Goal: Task Accomplishment & Management: Use online tool/utility

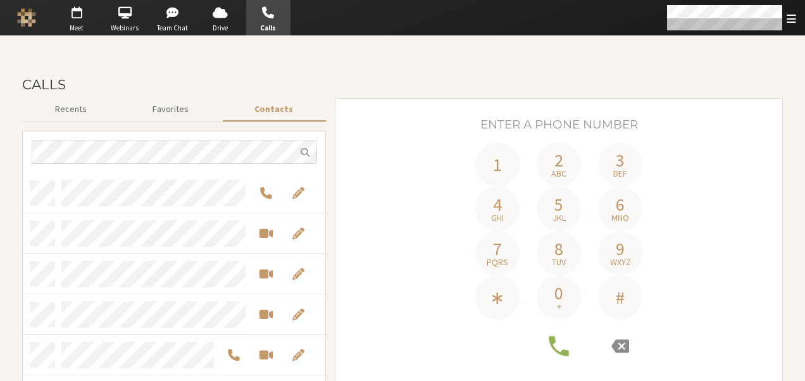
scroll to position [10, 10]
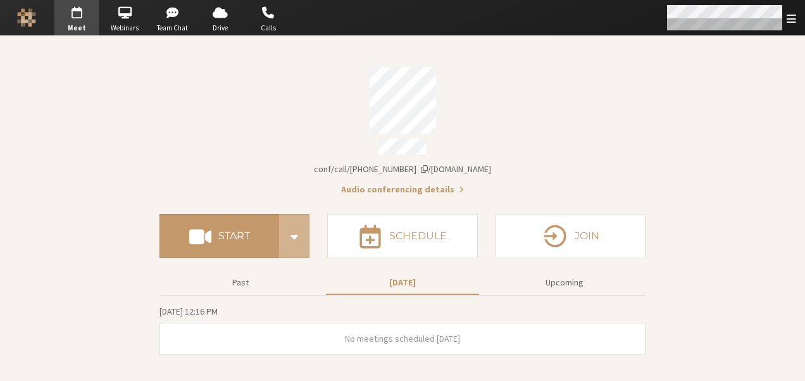
click at [791, 23] on span "Open menu" at bounding box center [790, 19] width 9 height 12
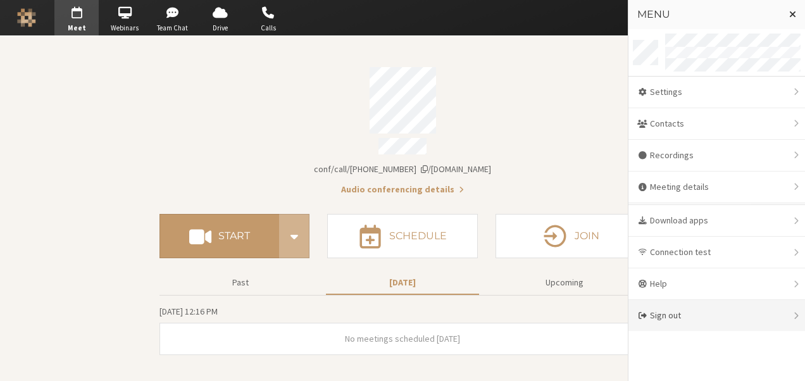
click at [674, 318] on div "Sign out" at bounding box center [716, 315] width 176 height 31
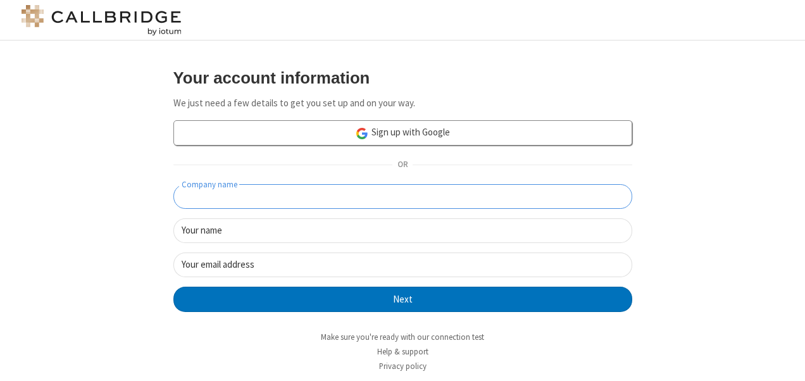
click at [467, 200] on input "Company name" at bounding box center [402, 196] width 459 height 25
type input "testcomp"
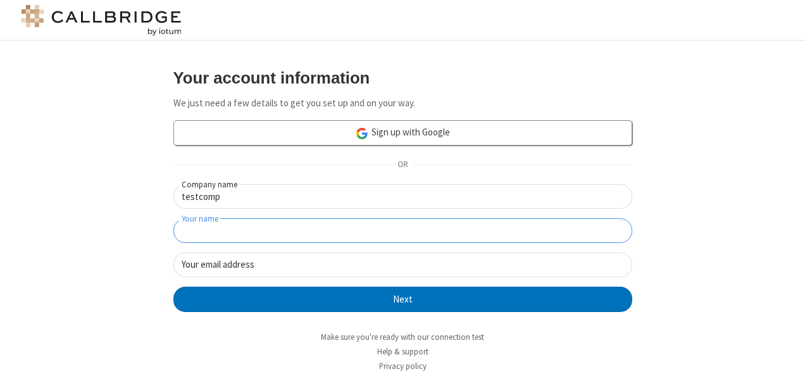
click at [456, 225] on input "Your name" at bounding box center [402, 230] width 459 height 25
type input "anu"
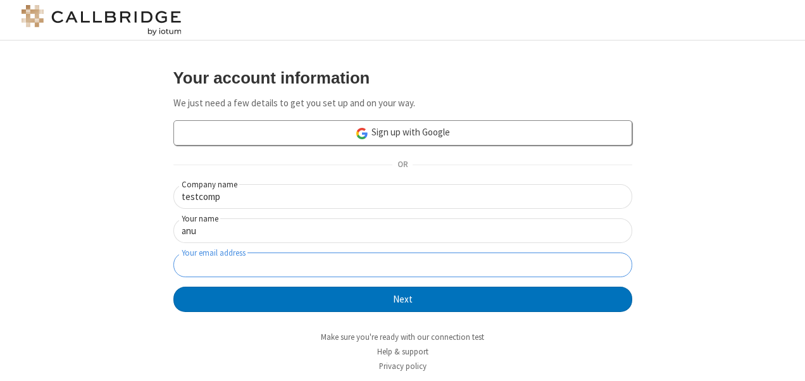
click at [446, 260] on input "Your email address" at bounding box center [402, 264] width 459 height 25
type input "anu+1@iotum.com"
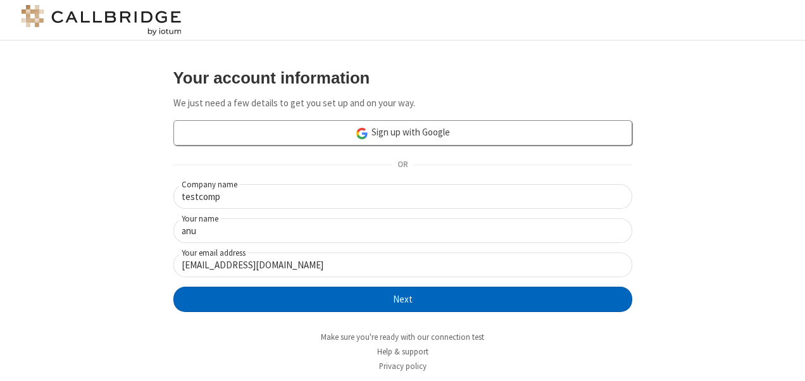
click at [440, 305] on button "Next" at bounding box center [402, 299] width 459 height 25
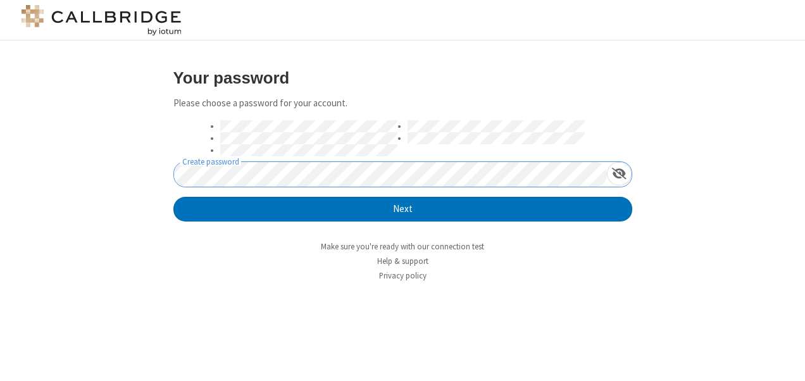
click button "Next" at bounding box center [402, 209] width 459 height 25
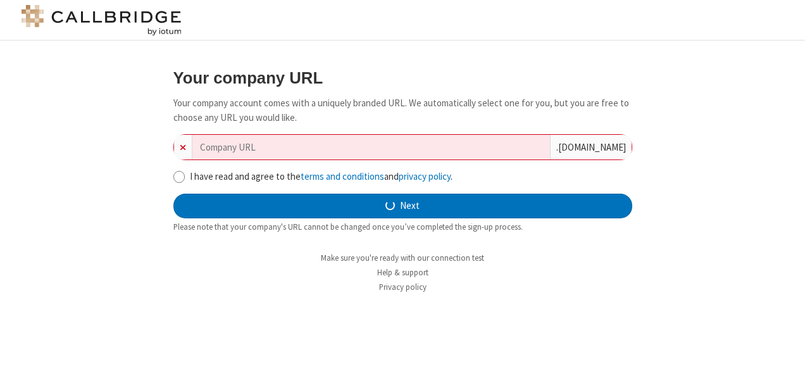
type input "testcomp-adapter-1354"
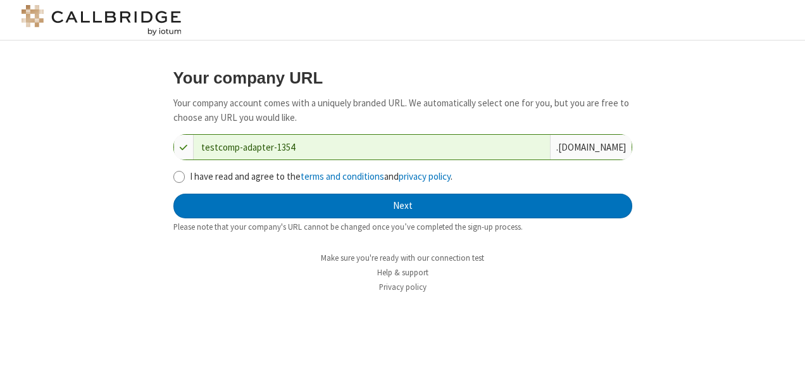
click at [242, 180] on label "I have read and agree to the terms and conditions and privacy policy ." at bounding box center [411, 177] width 442 height 15
click at [185, 180] on input "I have read and agree to the terms and conditions and privacy policy ." at bounding box center [179, 176] width 12 height 13
checkbox input "true"
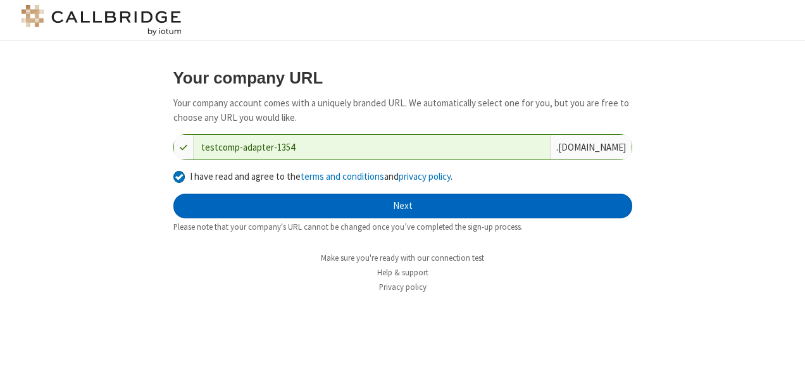
click at [366, 207] on button "Next" at bounding box center [402, 206] width 459 height 25
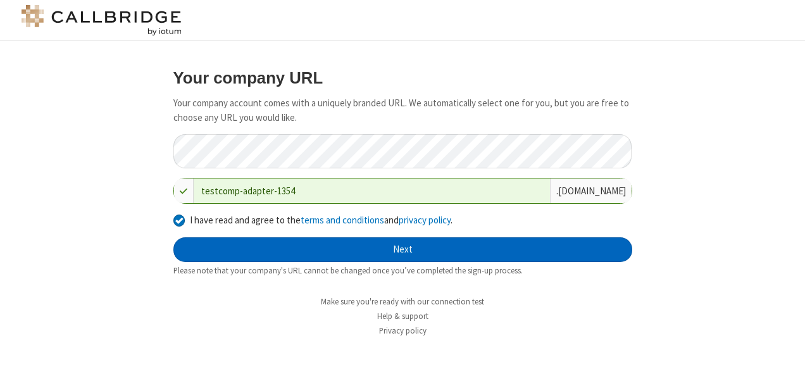
click at [390, 257] on button "Next" at bounding box center [402, 249] width 459 height 25
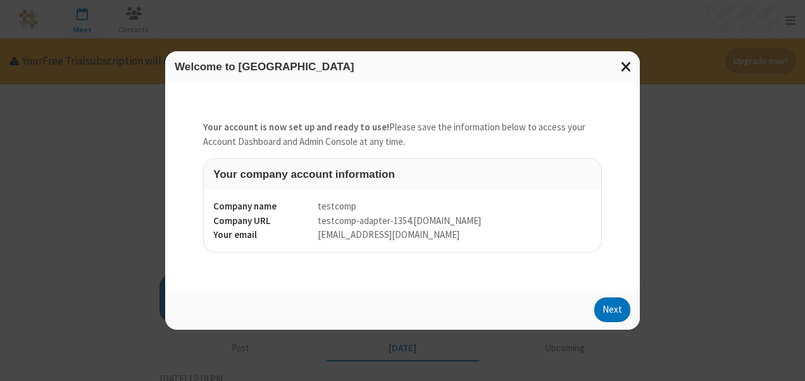
click at [629, 65] on span "Close modal" at bounding box center [625, 66] width 11 height 16
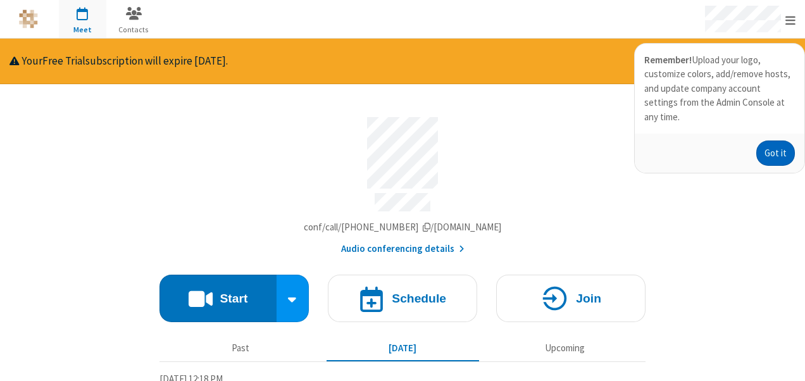
click at [772, 140] on button "Got it" at bounding box center [775, 152] width 39 height 25
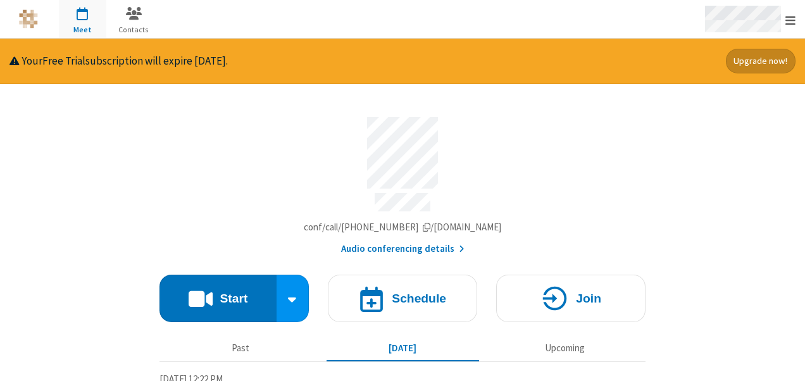
click at [793, 14] on span "Open menu" at bounding box center [790, 20] width 10 height 13
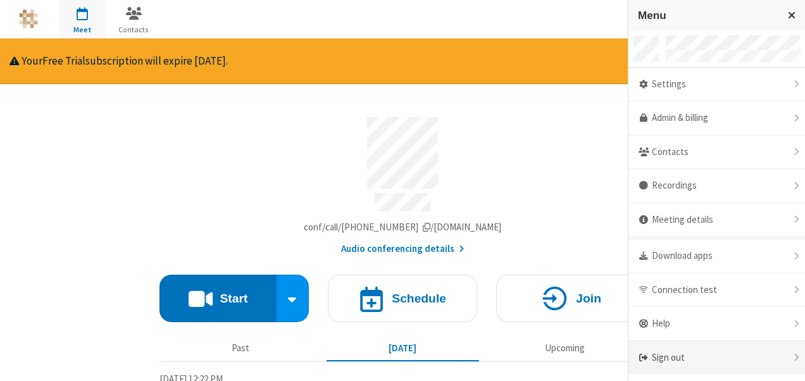
click at [677, 342] on div "Sign out" at bounding box center [716, 358] width 176 height 34
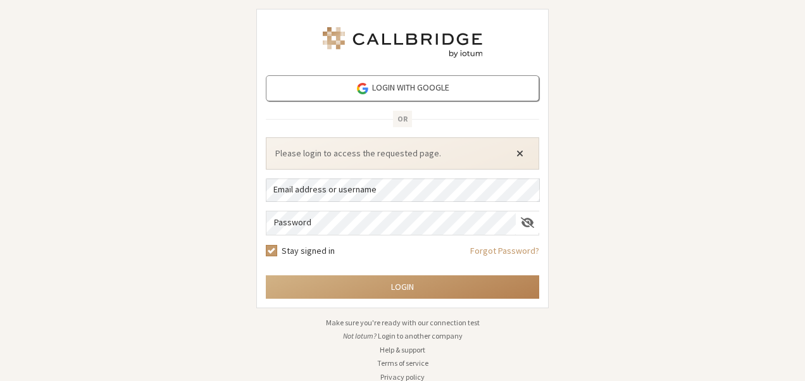
click at [517, 149] on span "Close alert" at bounding box center [519, 153] width 7 height 10
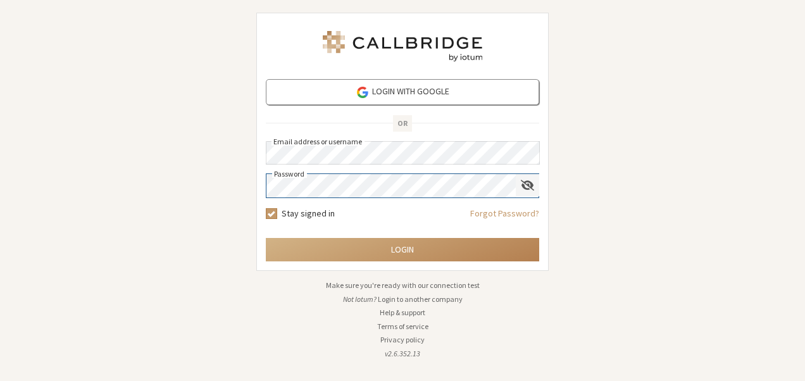
click at [531, 180] on span "Show password" at bounding box center [527, 185] width 13 height 12
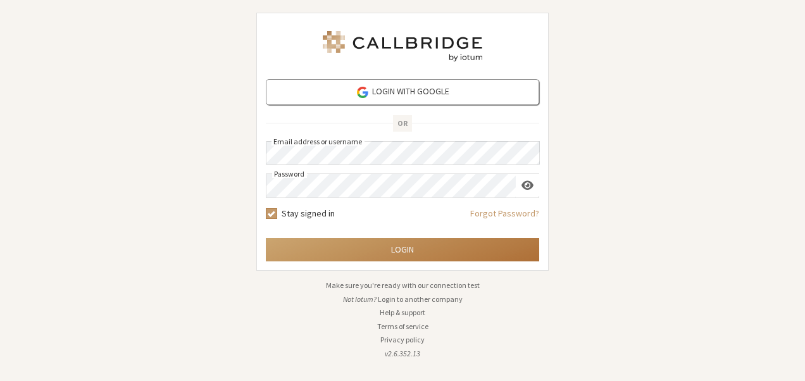
click at [403, 247] on button "Login" at bounding box center [402, 249] width 273 height 23
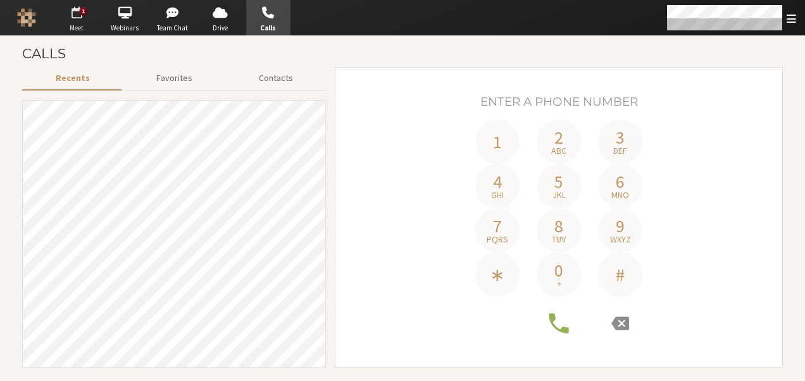
click at [75, 19] on span "button" at bounding box center [76, 13] width 44 height 20
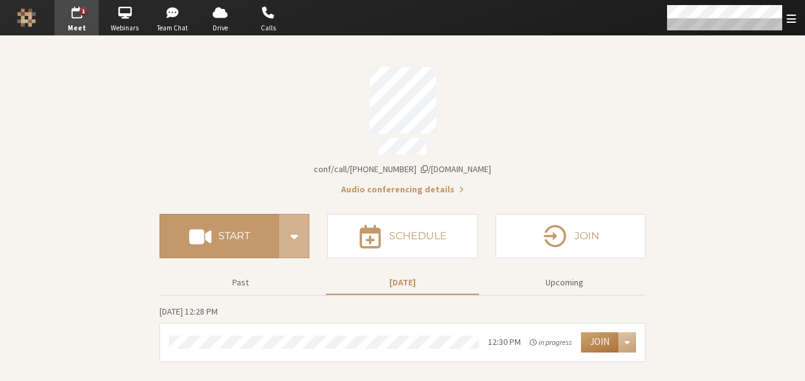
click at [596, 339] on button "Join" at bounding box center [599, 342] width 37 height 20
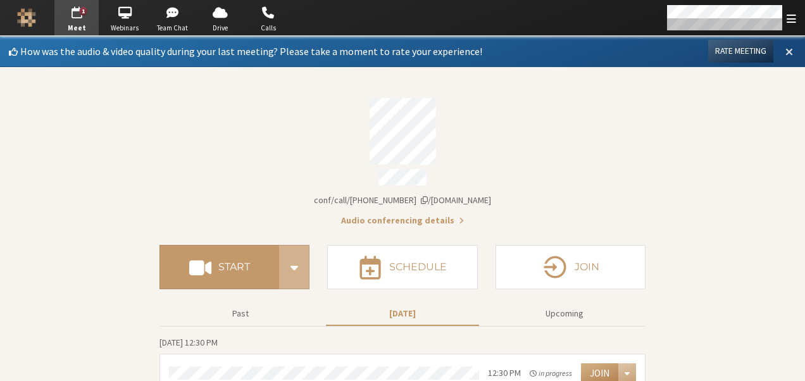
click at [785, 49] on span at bounding box center [789, 51] width 8 height 11
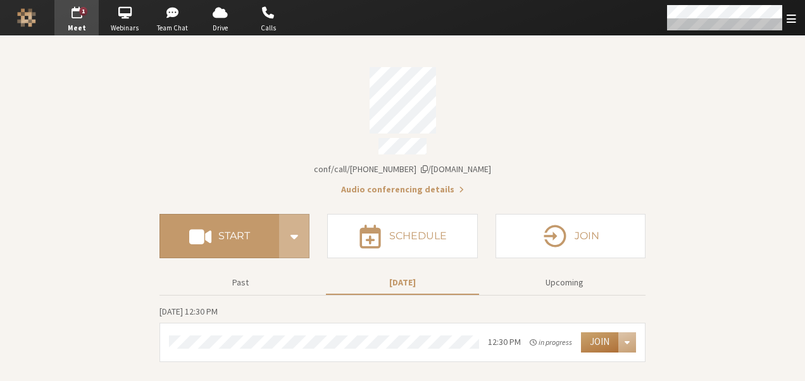
click at [594, 345] on button "Join" at bounding box center [599, 342] width 37 height 20
click at [607, 332] on button "Join" at bounding box center [599, 342] width 37 height 20
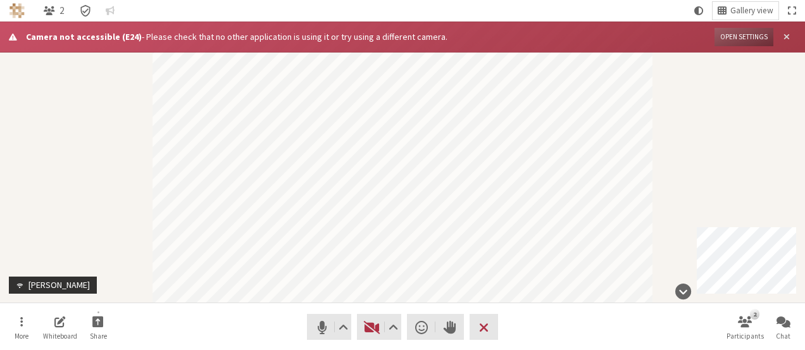
click at [787, 36] on span "Close alert" at bounding box center [786, 36] width 6 height 9
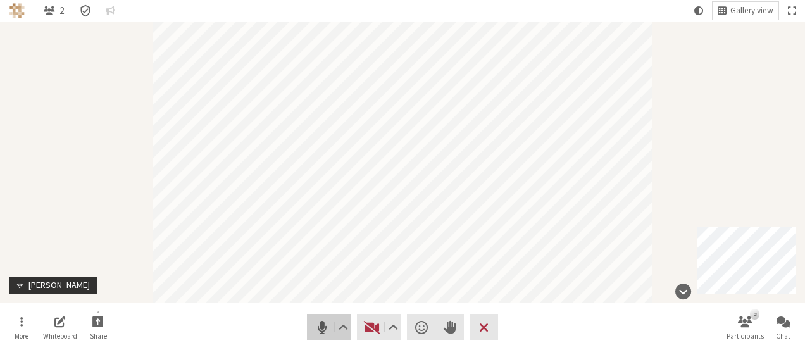
click at [310, 328] on button "Audio" at bounding box center [329, 327] width 44 height 26
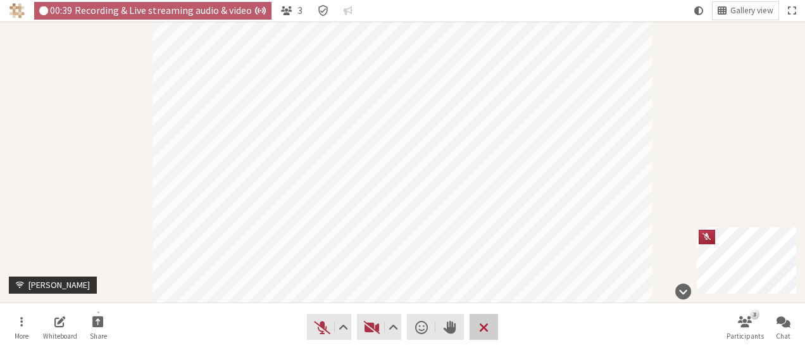
click at [486, 335] on button "Leave" at bounding box center [483, 327] width 28 height 26
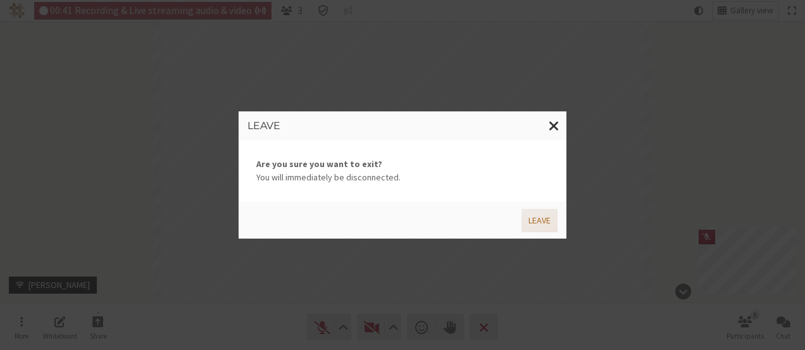
click at [538, 221] on button "Leave" at bounding box center [539, 220] width 36 height 23
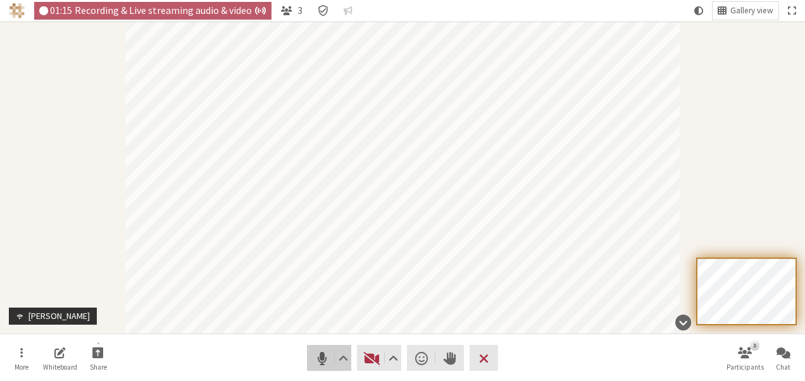
click at [315, 357] on span "Mute (Alt+A)" at bounding box center [322, 358] width 18 height 18
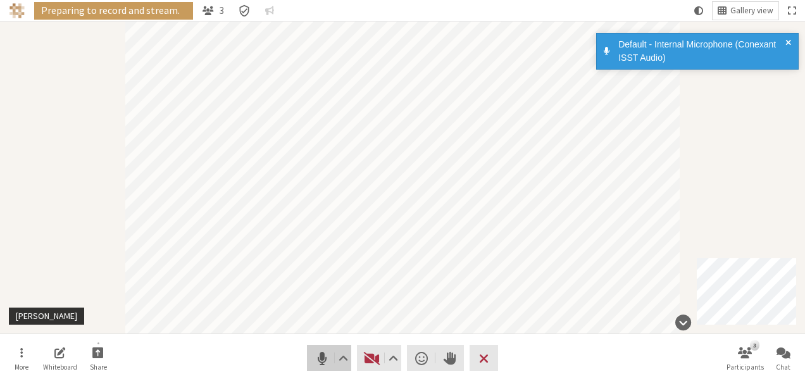
click at [316, 361] on span "Mute (Alt+A)" at bounding box center [322, 358] width 18 height 18
